Goal: Task Accomplishment & Management: Use online tool/utility

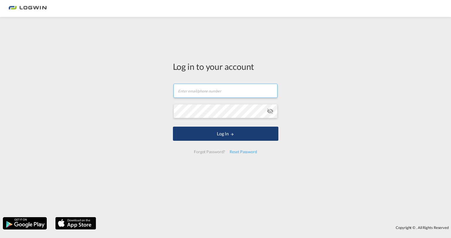
type input "[PERSON_NAME][EMAIL_ADDRESS][PERSON_NAME][DOMAIN_NAME]"
click at [200, 133] on button "Log In" at bounding box center [225, 134] width 105 height 14
